Goal: Check status: Check status

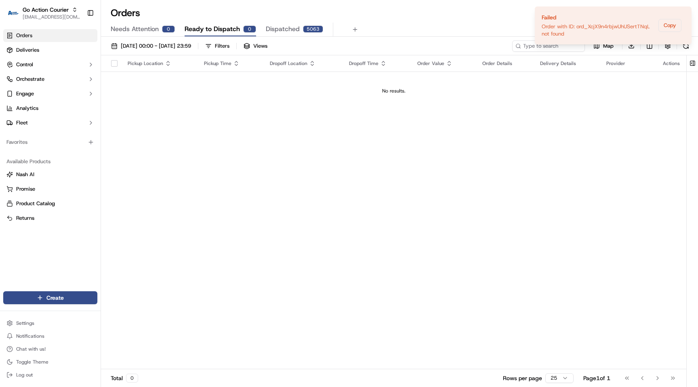
click at [120, 116] on div "Pickup Location Pickup Time Dropoff Location Dropoff Time Order Value Order Det…" at bounding box center [394, 212] width 586 height 314
click at [63, 19] on span "[EMAIL_ADDRESS][DOMAIN_NAME]" at bounding box center [52, 17] width 58 height 6
type input "coles"
click at [106, 40] on span "Coles" at bounding box center [109, 41] width 13 height 7
